Goal: Information Seeking & Learning: Learn about a topic

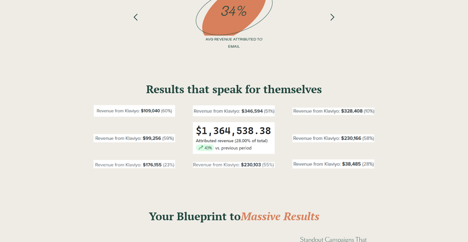
drag, startPoint x: 367, startPoint y: 78, endPoint x: 374, endPoint y: 153, distance: 75.9
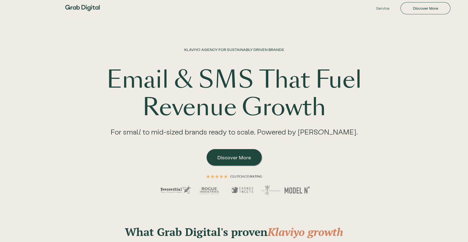
click at [202, 44] on div "KLAVIYO AGENCY FOR SUSTAINABLY DRIVEN BRANDS Email & SMS That Fuel Revenue Grow…" at bounding box center [234, 113] width 353 height 188
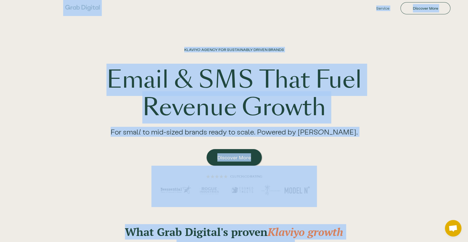
copy div "Service Discover More Team eBook KLAVIYO AGENCY FOR SUSTAINABLY DRIVEN BRANDS E…"
click at [237, 30] on div "KLAVIYO AGENCY FOR SUSTAINABLY DRIVEN BRANDS Email & SMS That Fuel Revenue Grow…" at bounding box center [234, 113] width 353 height 188
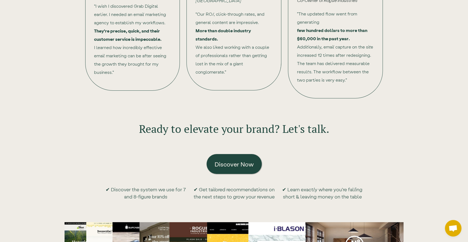
drag, startPoint x: 394, startPoint y: 132, endPoint x: 407, endPoint y: 194, distance: 63.8
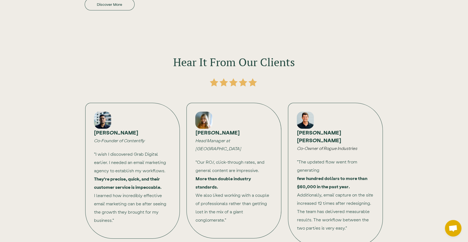
drag, startPoint x: 404, startPoint y: 112, endPoint x: 396, endPoint y: 90, distance: 23.6
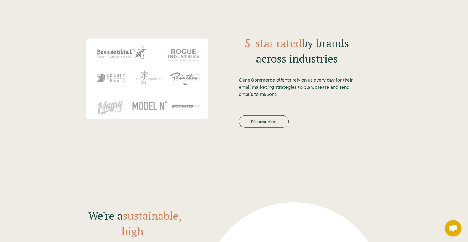
drag, startPoint x: 379, startPoint y: 129, endPoint x: 380, endPoint y: 115, distance: 13.5
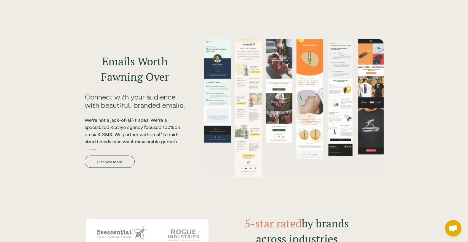
drag, startPoint x: 360, startPoint y: 181, endPoint x: 370, endPoint y: 109, distance: 72.8
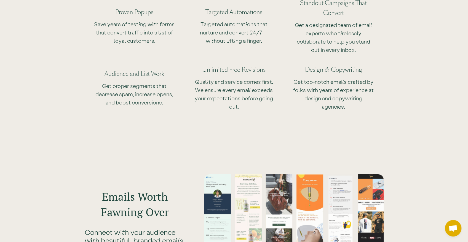
drag, startPoint x: 416, startPoint y: 180, endPoint x: 422, endPoint y: 100, distance: 80.8
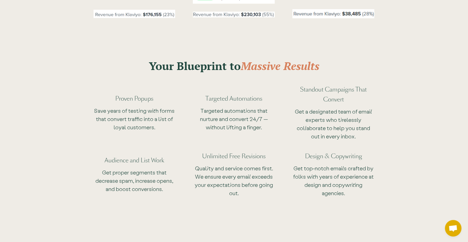
drag, startPoint x: 413, startPoint y: 157, endPoint x: 413, endPoint y: 182, distance: 25.4
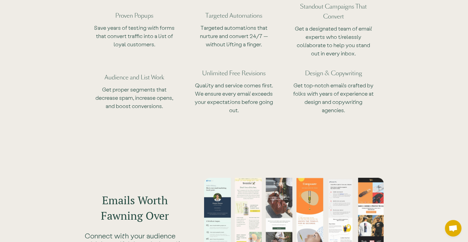
scroll to position [481, 0]
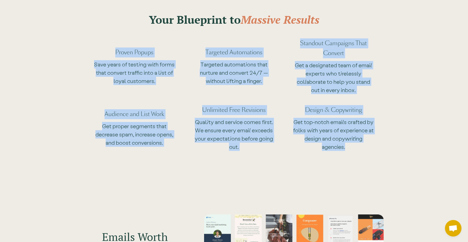
drag, startPoint x: 236, startPoint y: 90, endPoint x: 82, endPoint y: 47, distance: 159.2
click at [82, 47] on div "Your Blueprint to Massive Results Proven Popups Save years of testing with form…" at bounding box center [234, 74] width 353 height 171
copy div "Proven Popups Save years of testing with forms that convert traffic into a list…"
